Goal: Task Accomplishment & Management: Use online tool/utility

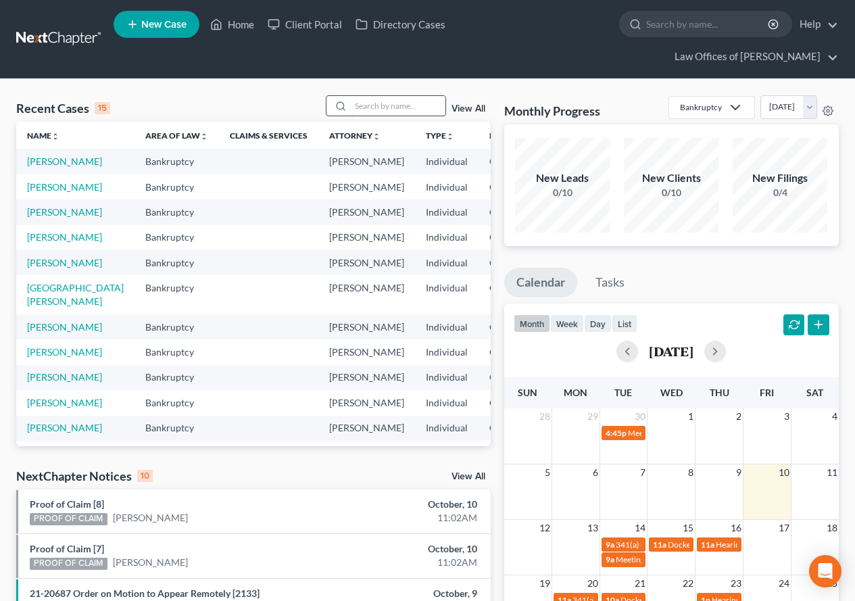
click at [365, 99] on input "search" at bounding box center [398, 106] width 95 height 20
type input "antilli"
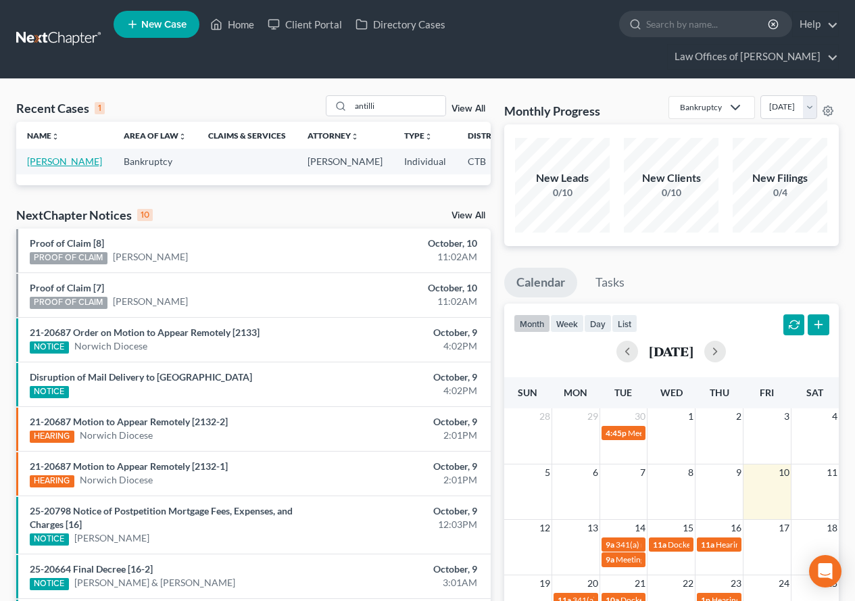
click at [41, 161] on link "[PERSON_NAME]" at bounding box center [64, 160] width 75 height 11
select select "2"
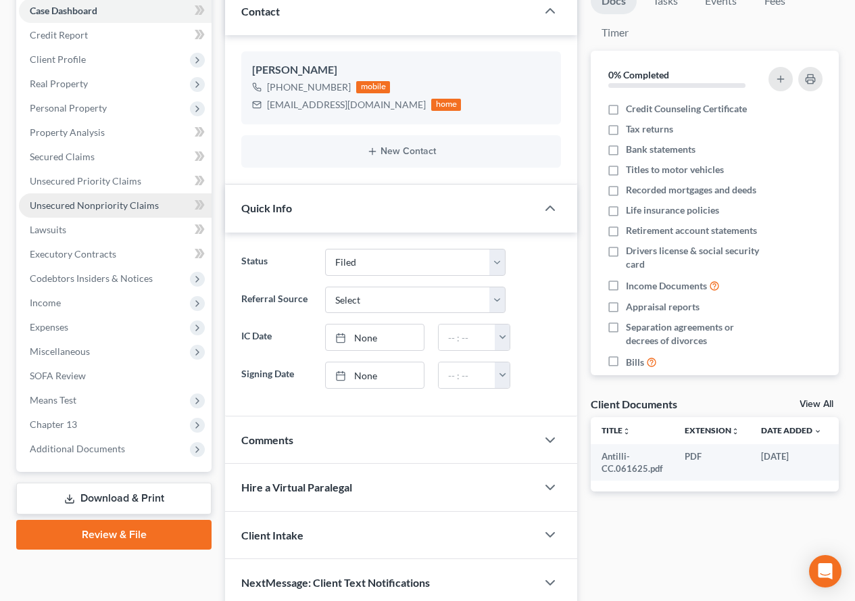
scroll to position [203, 0]
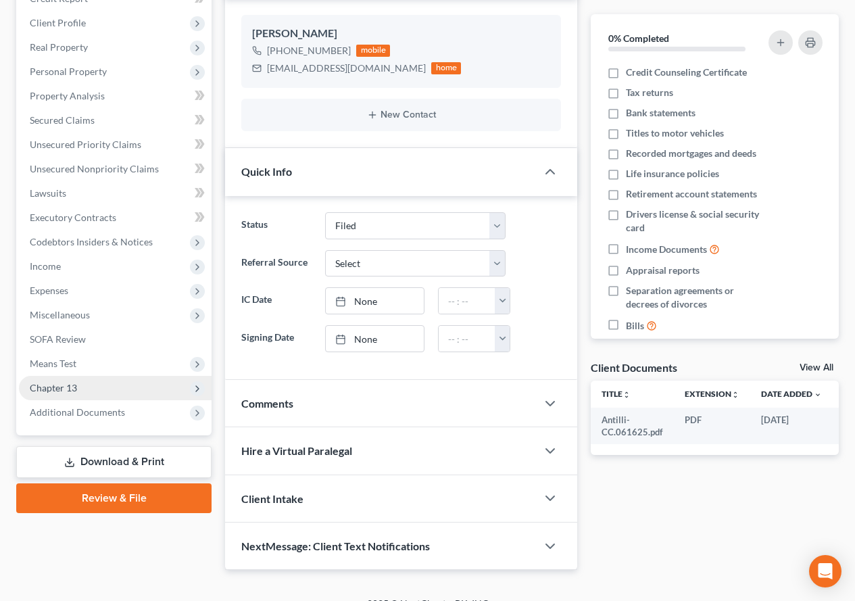
click at [53, 390] on span "Chapter 13" at bounding box center [53, 387] width 47 height 11
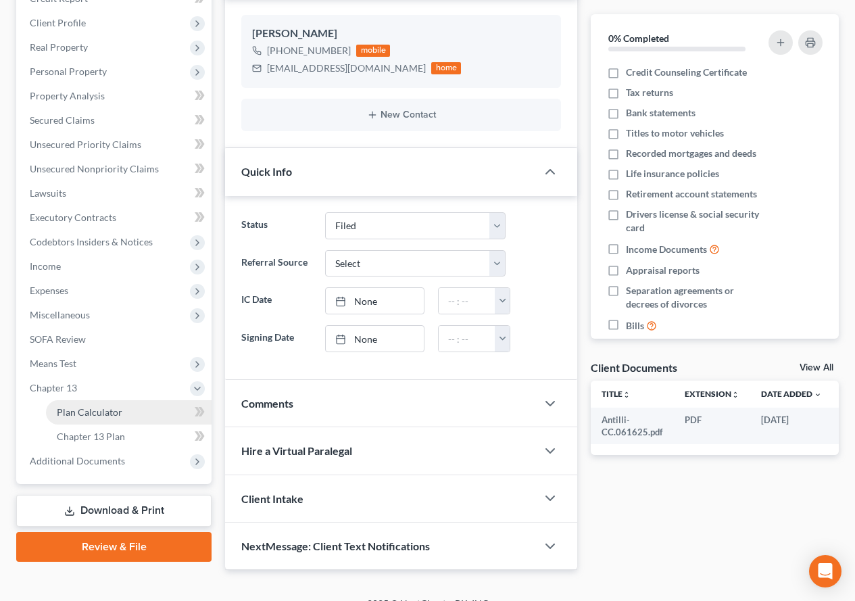
click at [78, 416] on span "Plan Calculator" at bounding box center [90, 411] width 66 height 11
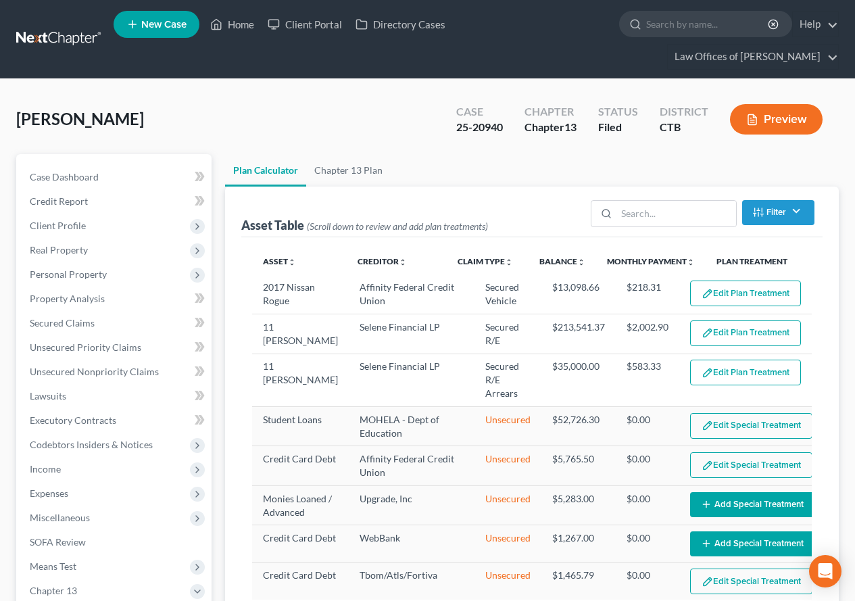
select select "59"
click at [468, 262] on link "Claim Type unfold_more expand_more expand_less" at bounding box center [484, 261] width 55 height 10
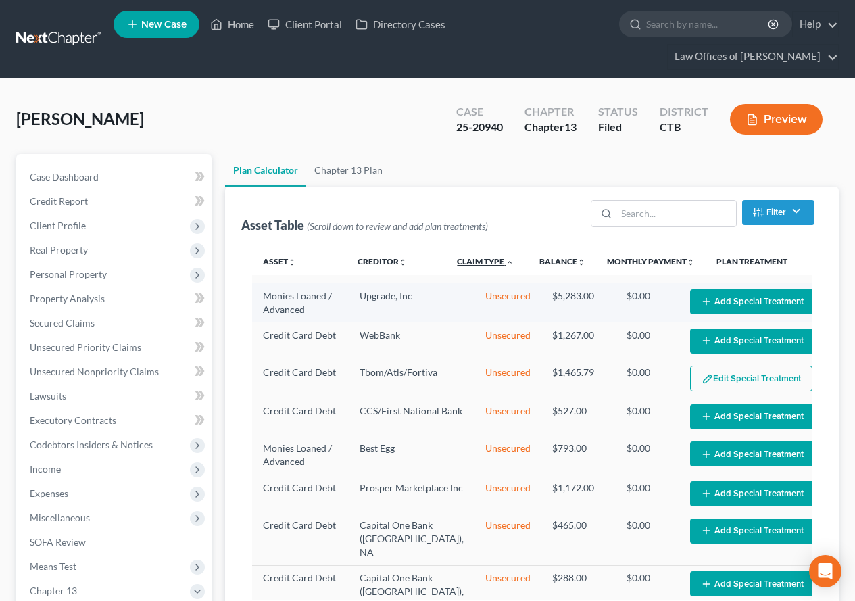
scroll to position [270, 0]
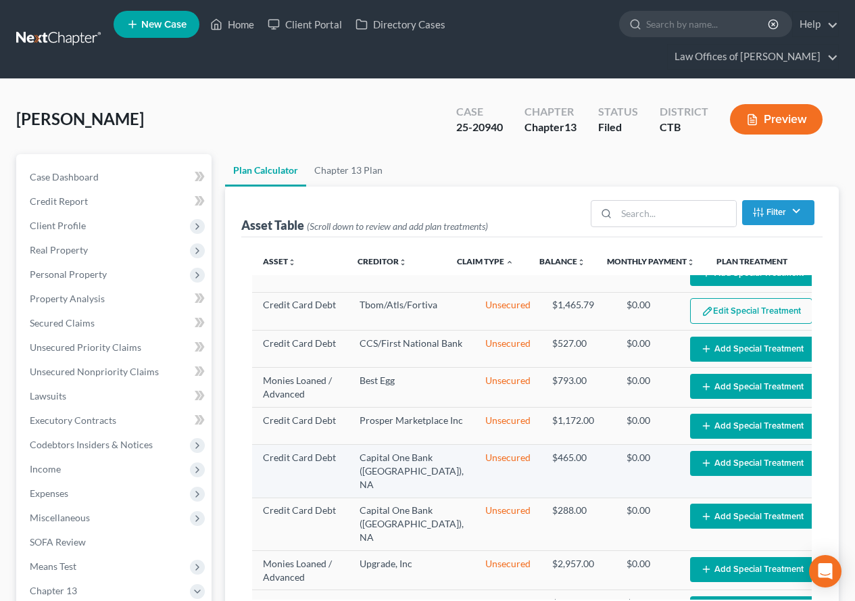
click at [719, 476] on button "Add Special Treatment" at bounding box center [752, 463] width 124 height 25
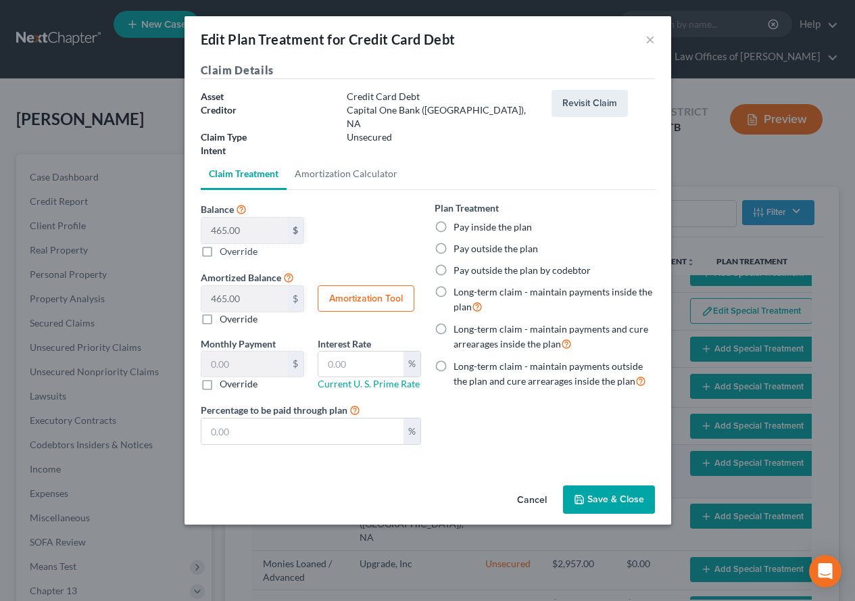
scroll to position [257, 0]
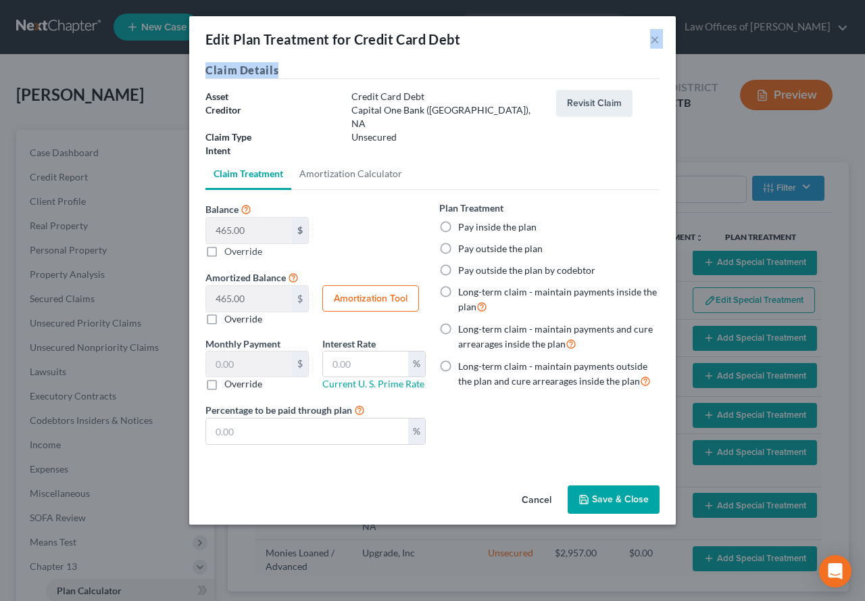
drag, startPoint x: 521, startPoint y: 28, endPoint x: 484, endPoint y: 70, distance: 55.5
click at [484, 70] on div "Edit Plan Treatment for Credit Card Debt × Claim Details Asset Credit Card Debt…" at bounding box center [432, 270] width 486 height 508
click at [651, 34] on button "×" at bounding box center [654, 39] width 9 height 16
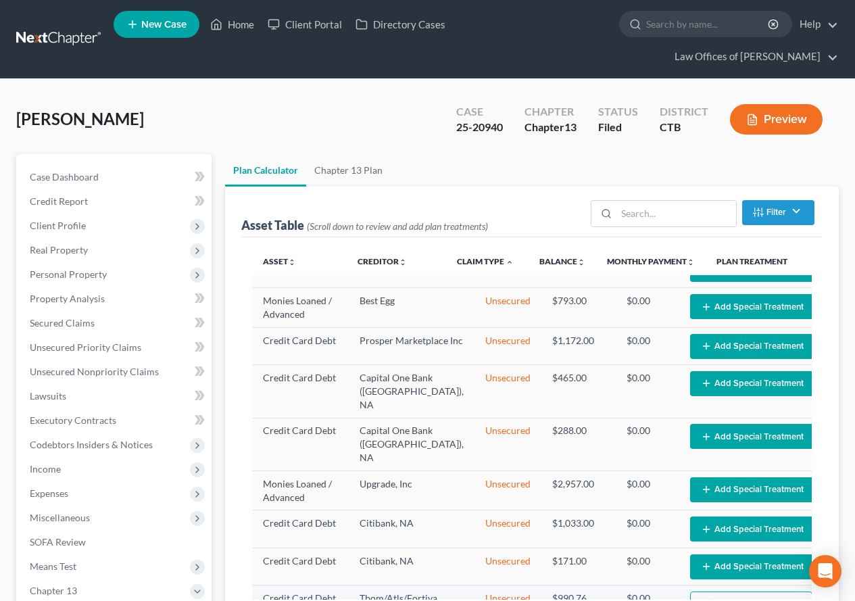
scroll to position [325, 0]
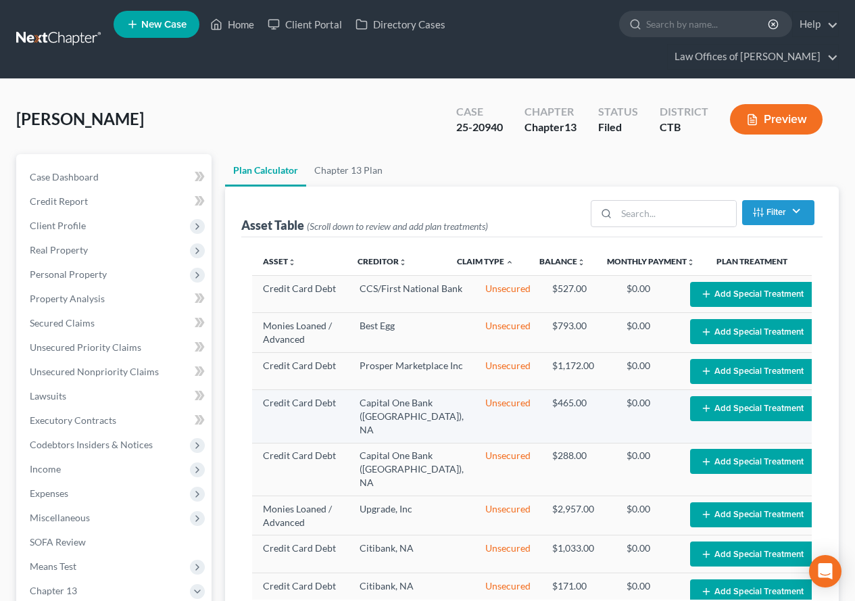
click at [700, 421] on button "Add Special Treatment" at bounding box center [752, 408] width 124 height 25
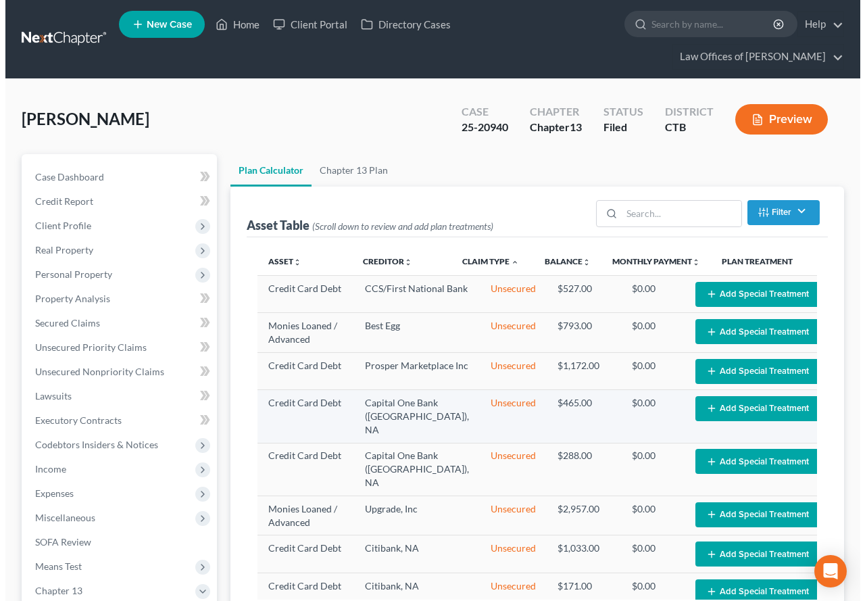
scroll to position [311, 0]
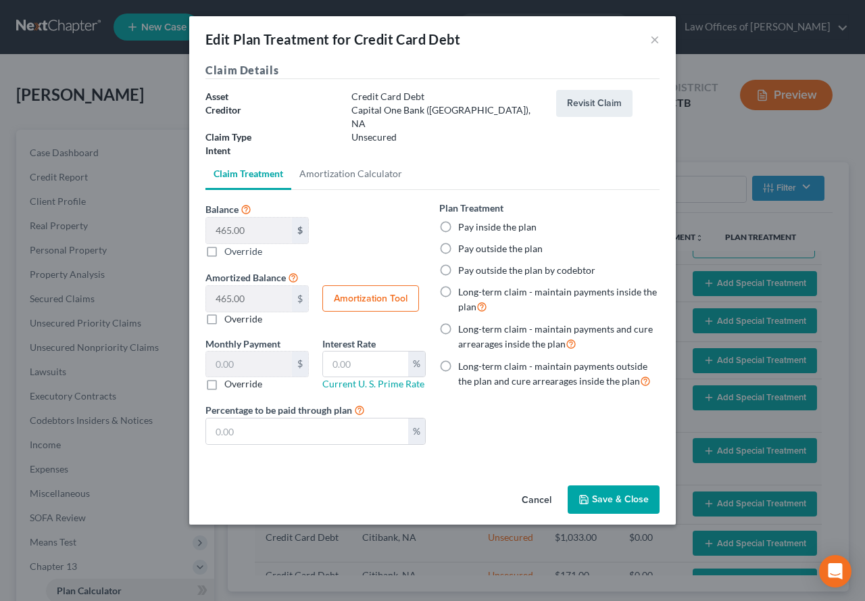
click at [224, 244] on label "Override" at bounding box center [243, 251] width 38 height 14
click at [230, 244] on input "Balance 465.00 $ $ Override" at bounding box center [234, 248] width 9 height 9
checkbox input "true"
click at [236, 223] on input "Balance 465.00 $ $ Override" at bounding box center [249, 231] width 86 height 26
type input "6"
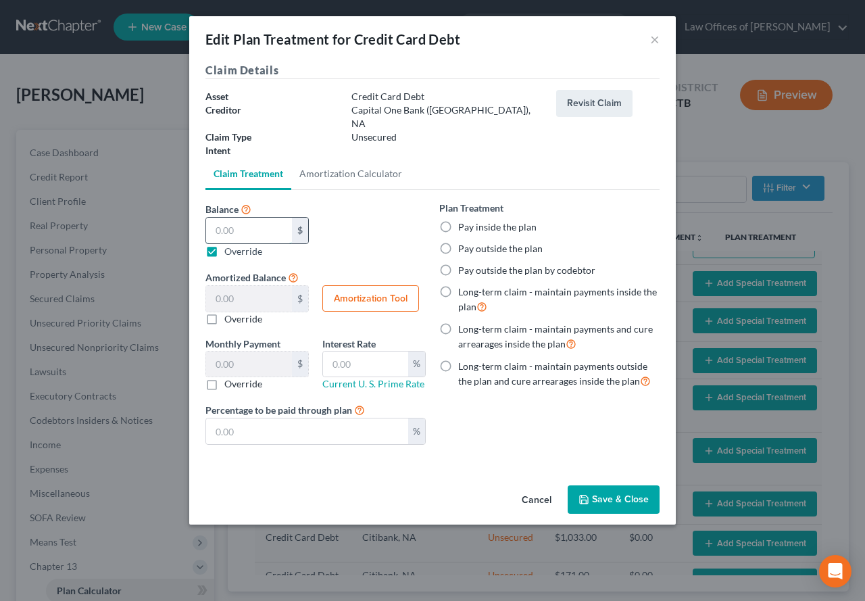
type input "6.00"
type input "62"
type input "62.00"
type input "628"
type input "628.00"
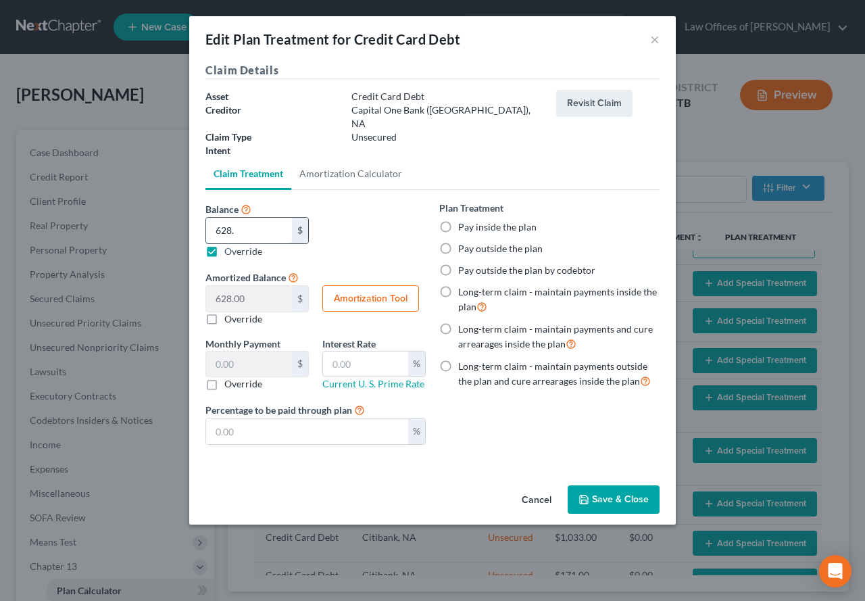
type input "628.2"
type input "628.20"
type input "628.26"
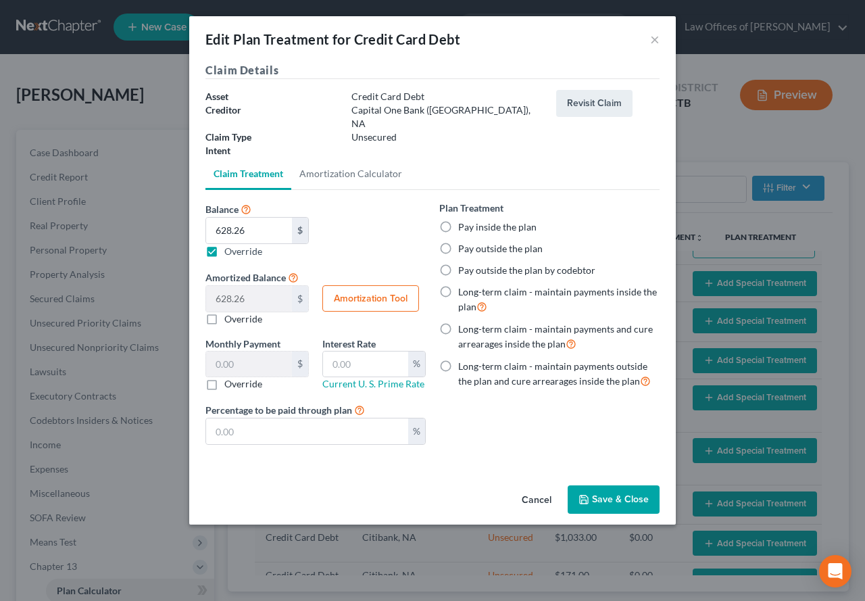
click at [458, 220] on label "Pay inside the plan" at bounding box center [497, 227] width 78 height 14
click at [463, 220] on input "Pay inside the plan" at bounding box center [467, 224] width 9 height 9
radio input "true"
click at [611, 486] on button "Save & Close" at bounding box center [613, 499] width 92 height 28
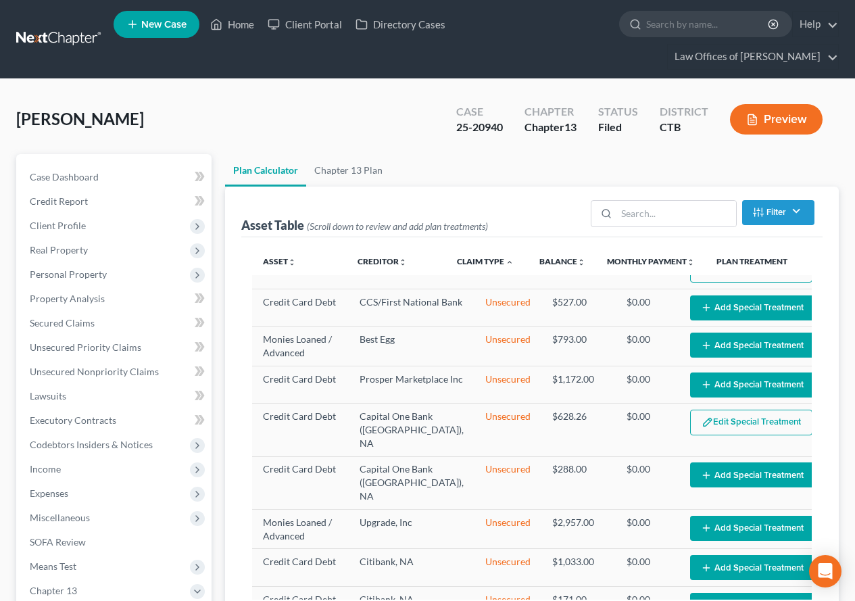
select select "59"
click at [696, 483] on button "Add Special Treatment" at bounding box center [752, 474] width 124 height 25
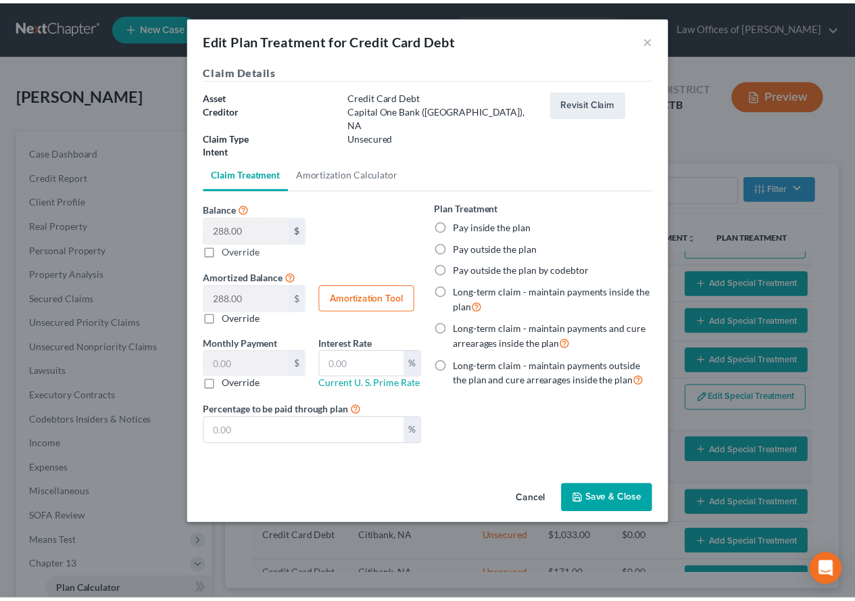
scroll to position [298, 0]
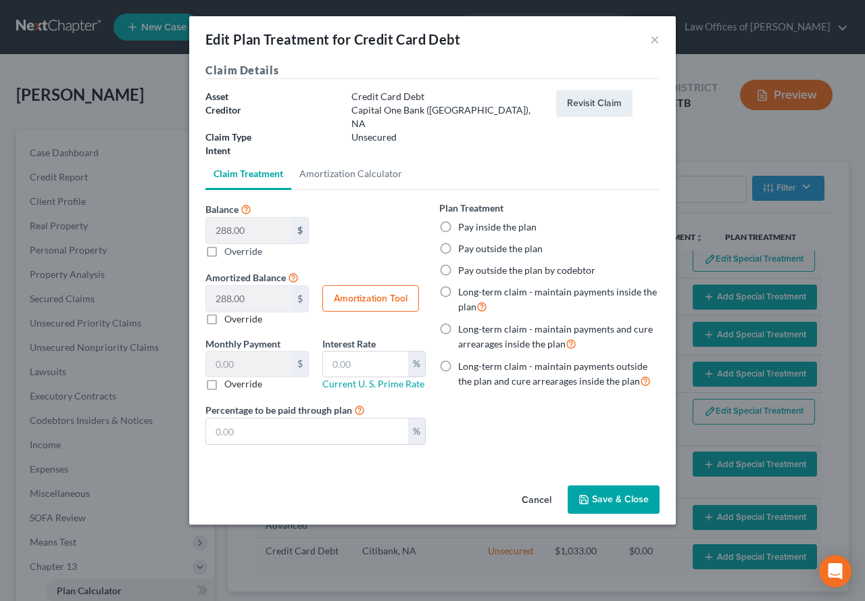
click at [224, 244] on label "Override" at bounding box center [243, 251] width 38 height 14
click at [230, 244] on input "Balance 288.00 $ $ Override" at bounding box center [234, 248] width 9 height 9
checkbox input "true"
click at [258, 218] on input "Balance 288.00 $ $ Override" at bounding box center [249, 231] width 86 height 26
type input "4"
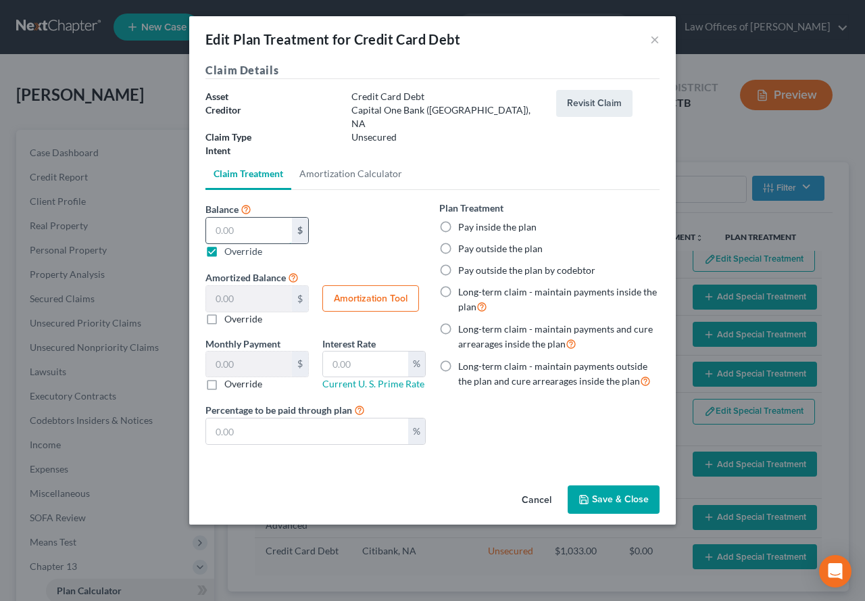
type input "4.00"
type input "42"
type input "42.00"
type input "423"
type input "423.00"
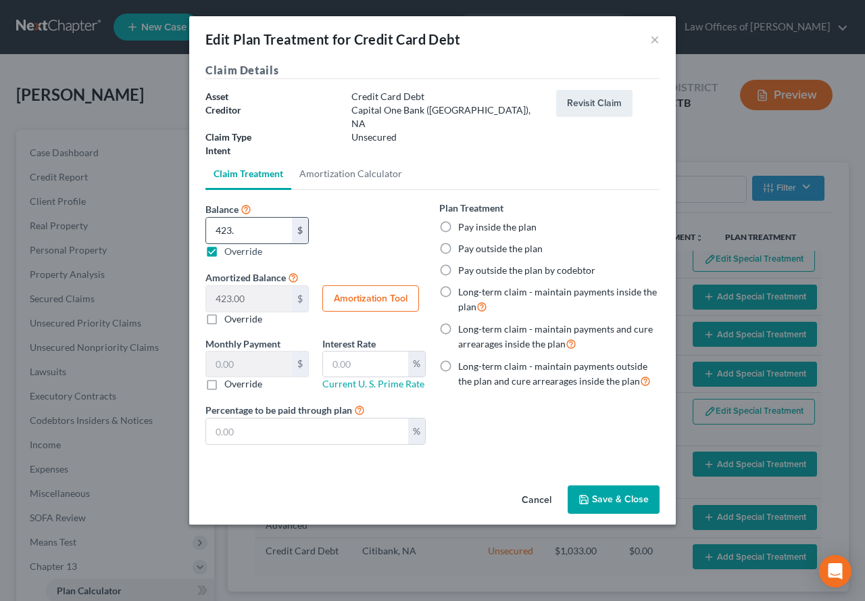
type input "423.2"
type input "423.20"
type input "423.25"
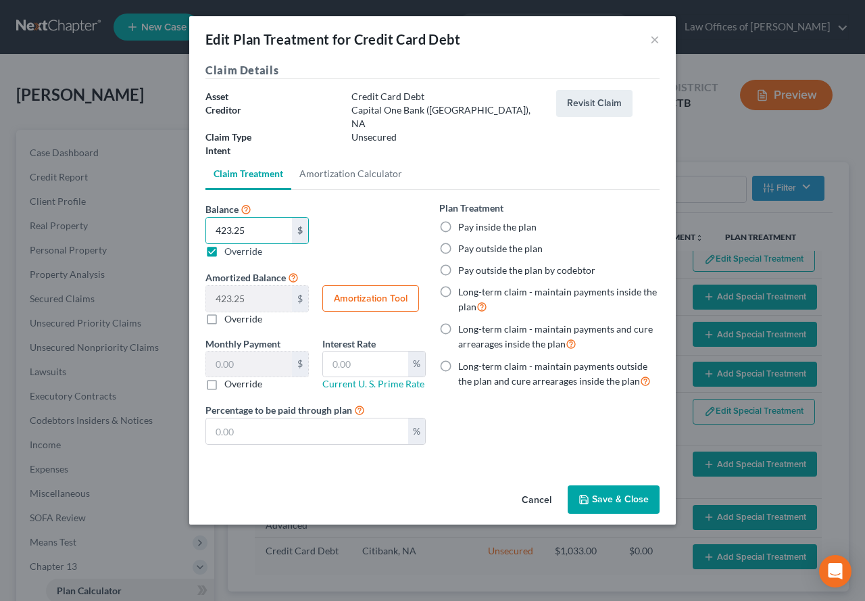
click at [458, 220] on label "Pay inside the plan" at bounding box center [497, 227] width 78 height 14
click at [463, 220] on input "Pay inside the plan" at bounding box center [467, 224] width 9 height 9
radio input "true"
click at [618, 492] on button "Save & Close" at bounding box center [613, 499] width 92 height 28
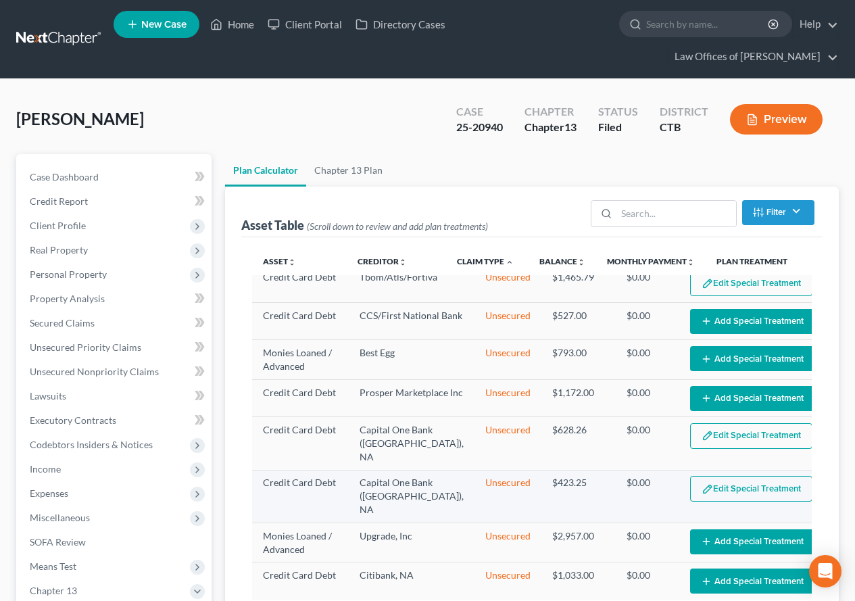
select select "59"
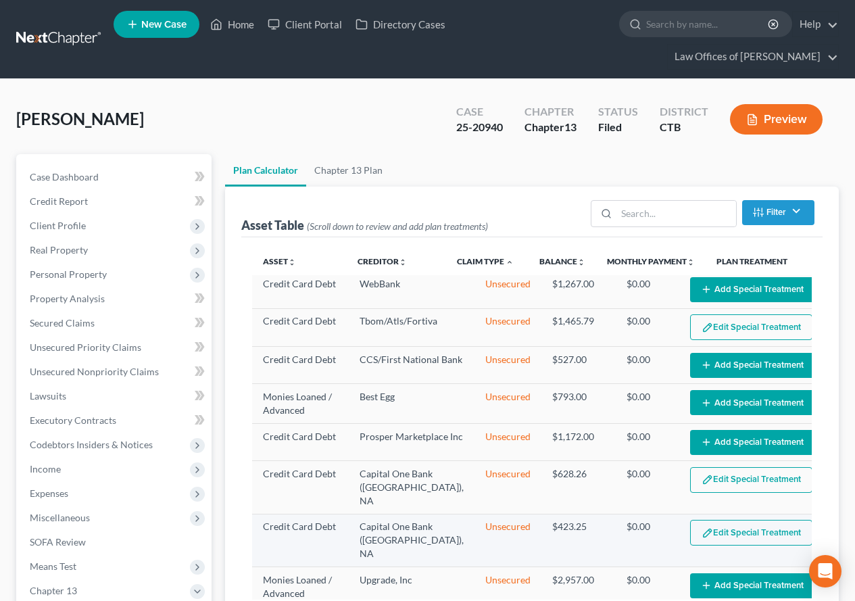
scroll to position [230, 0]
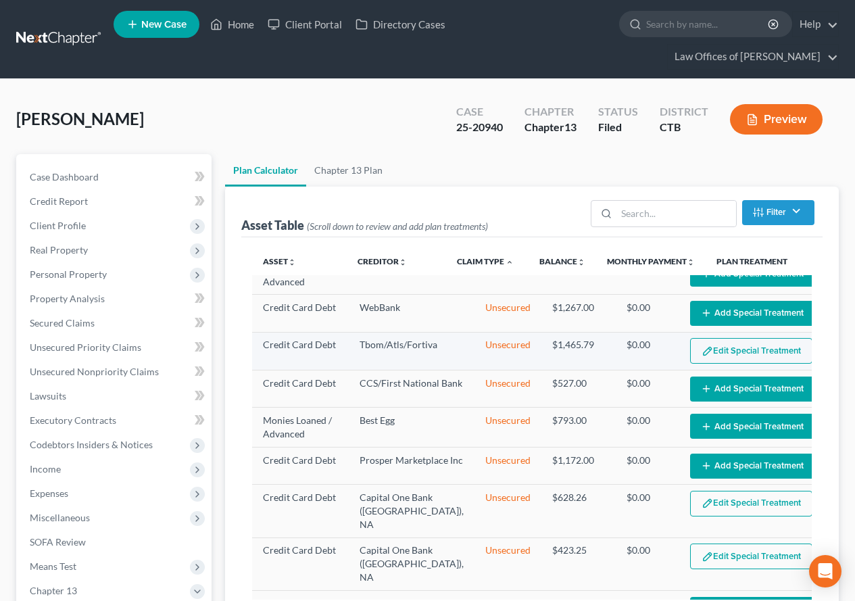
click at [715, 354] on button "Edit Special Treatment" at bounding box center [751, 351] width 122 height 26
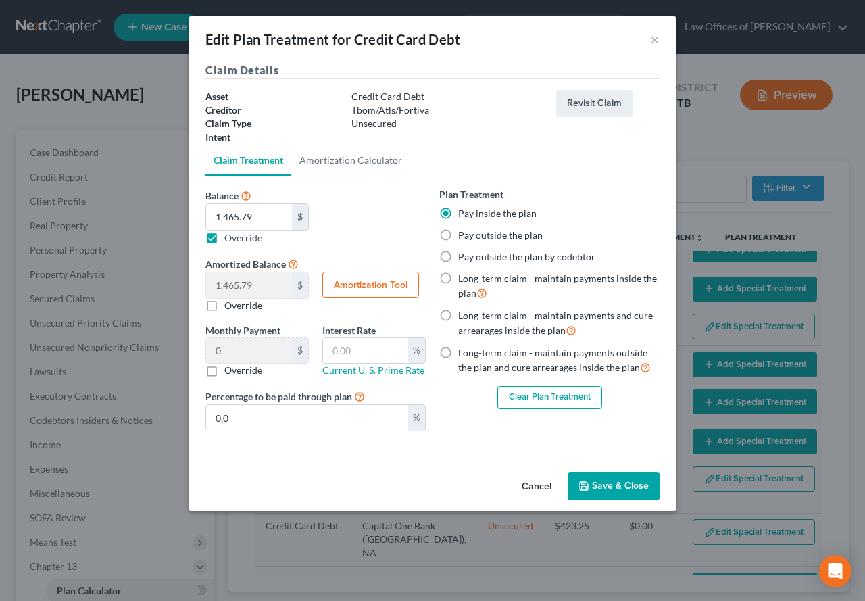
click at [591, 484] on button "Save & Close" at bounding box center [613, 486] width 92 height 28
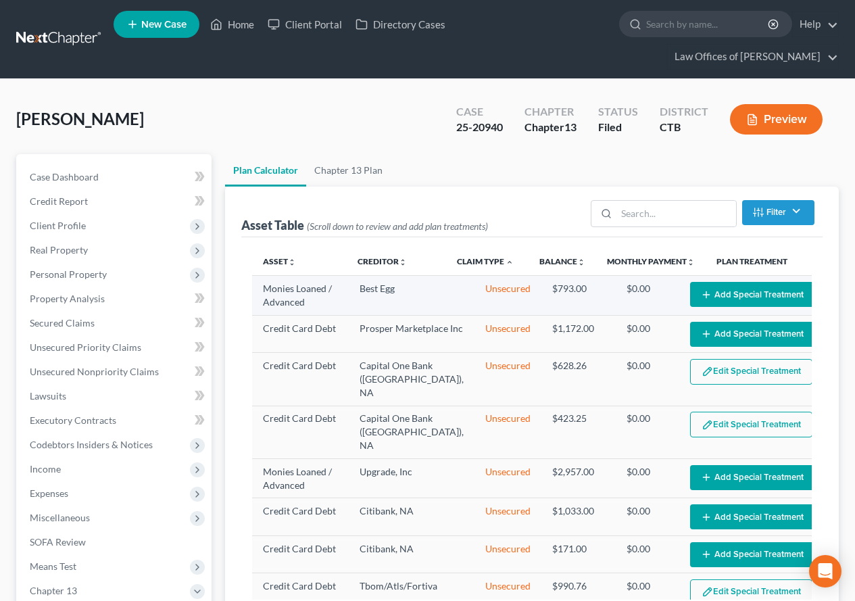
select select "59"
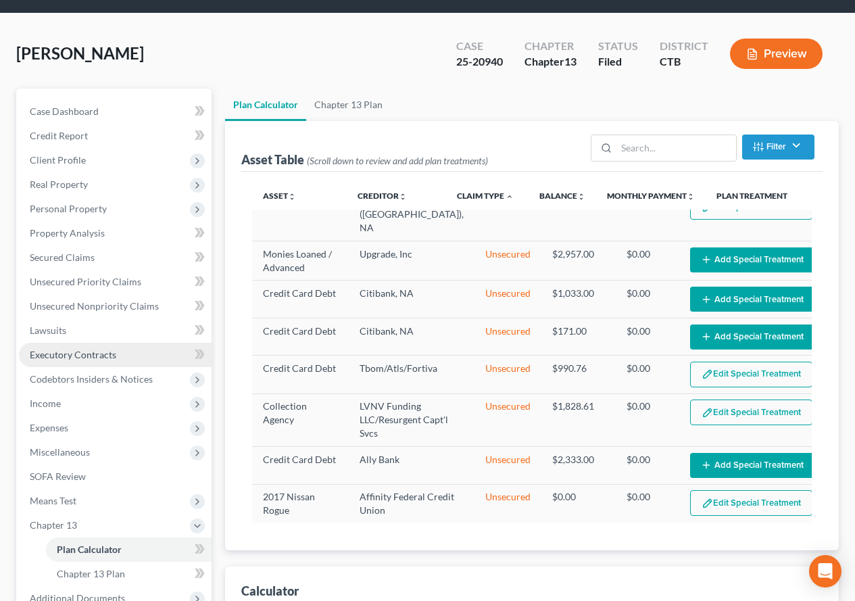
scroll to position [0, 0]
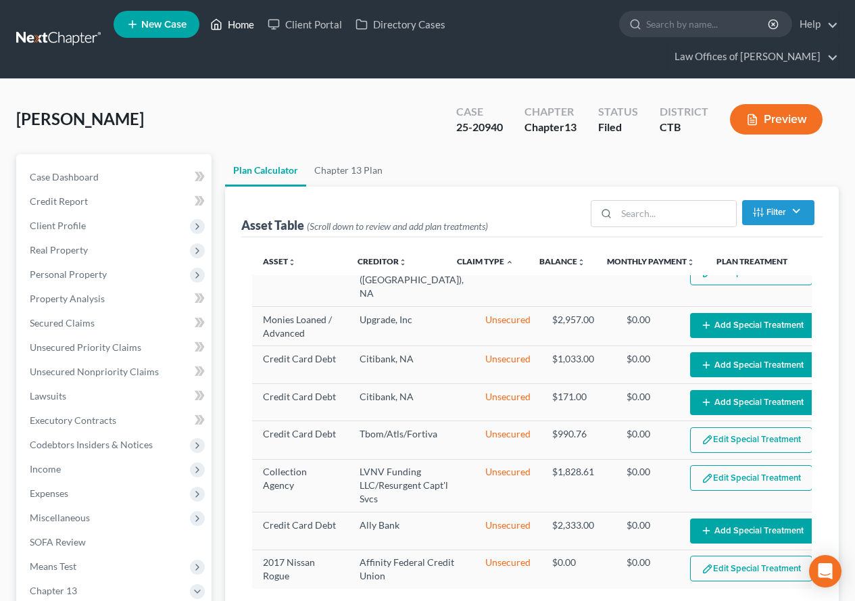
click at [232, 23] on link "Home" at bounding box center [231, 24] width 57 height 24
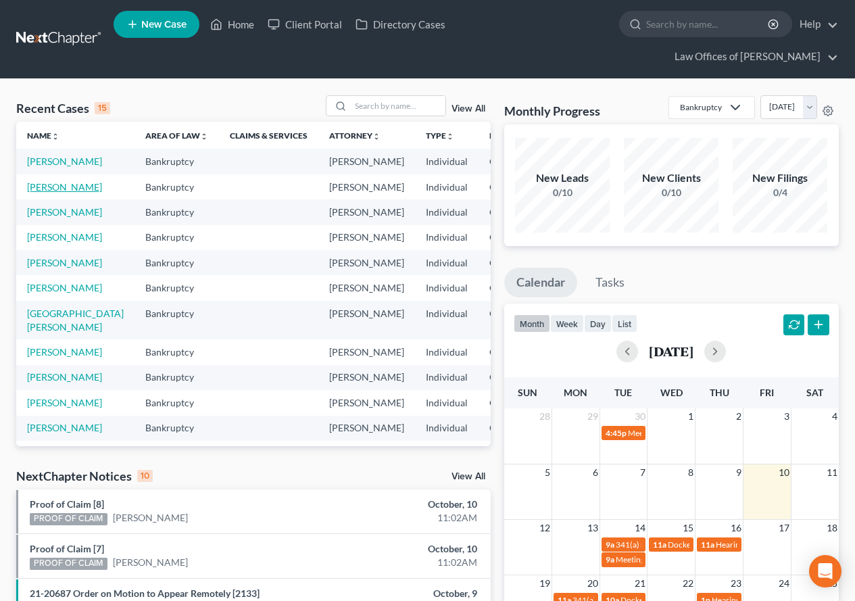
click at [43, 193] on link "[PERSON_NAME]" at bounding box center [64, 186] width 75 height 11
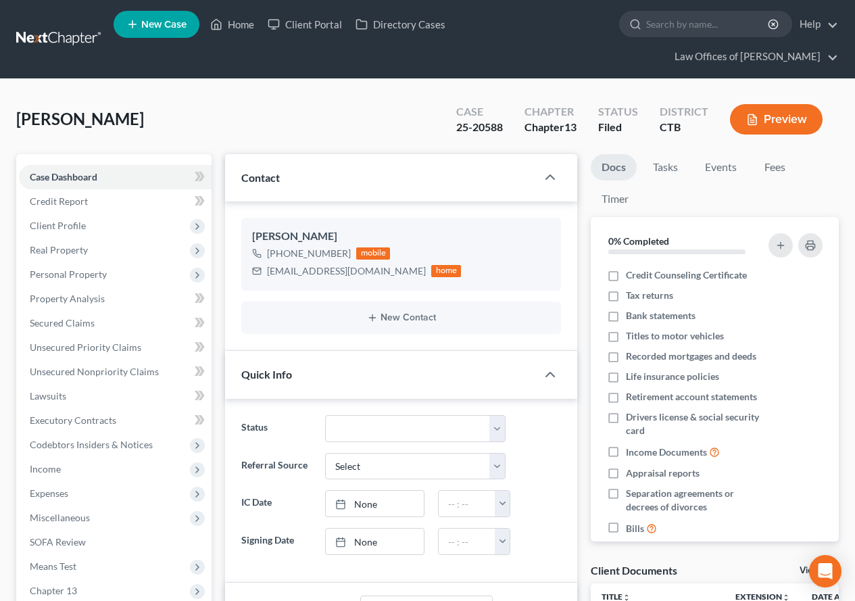
scroll to position [20, 0]
